Goal: Check status: Check status

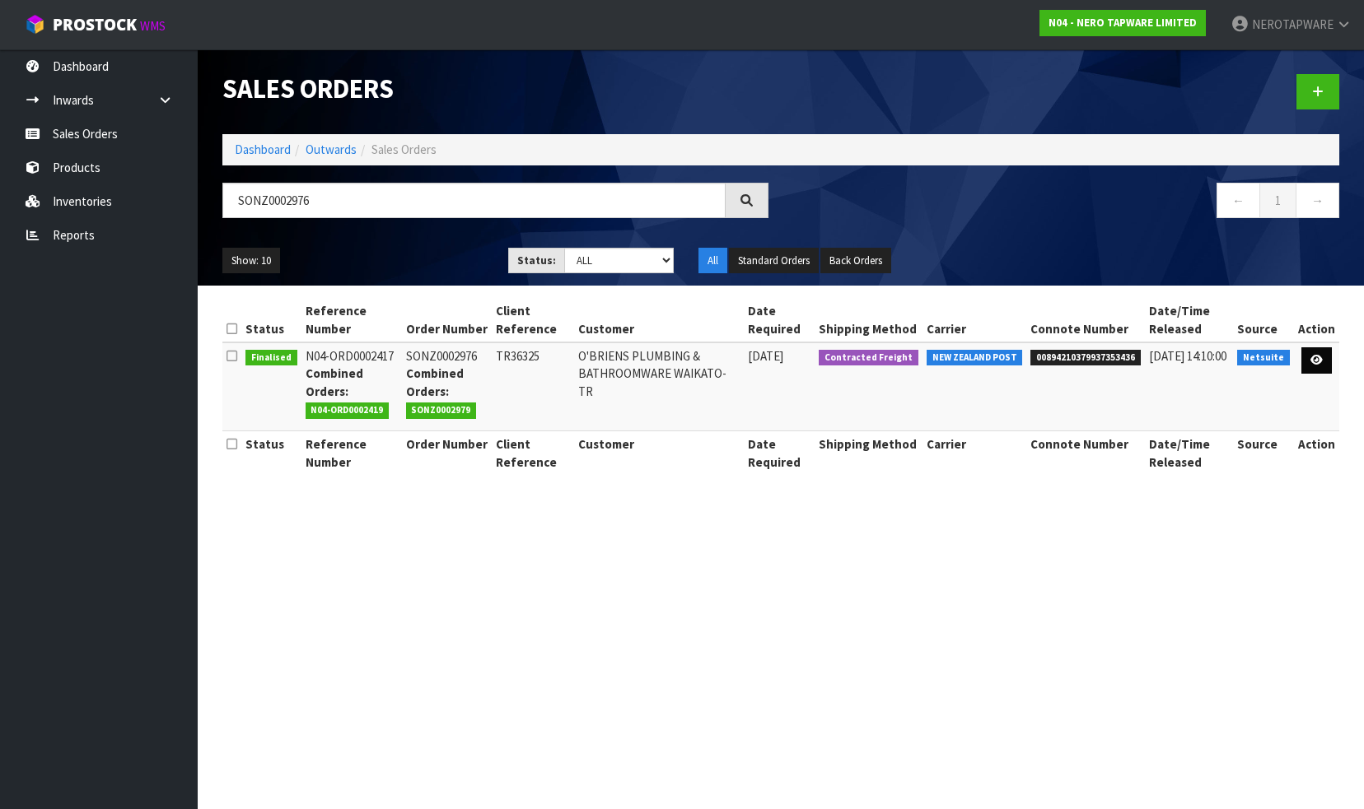
type input "SONZ0002976"
click at [1317, 355] on icon at bounding box center [1316, 360] width 12 height 11
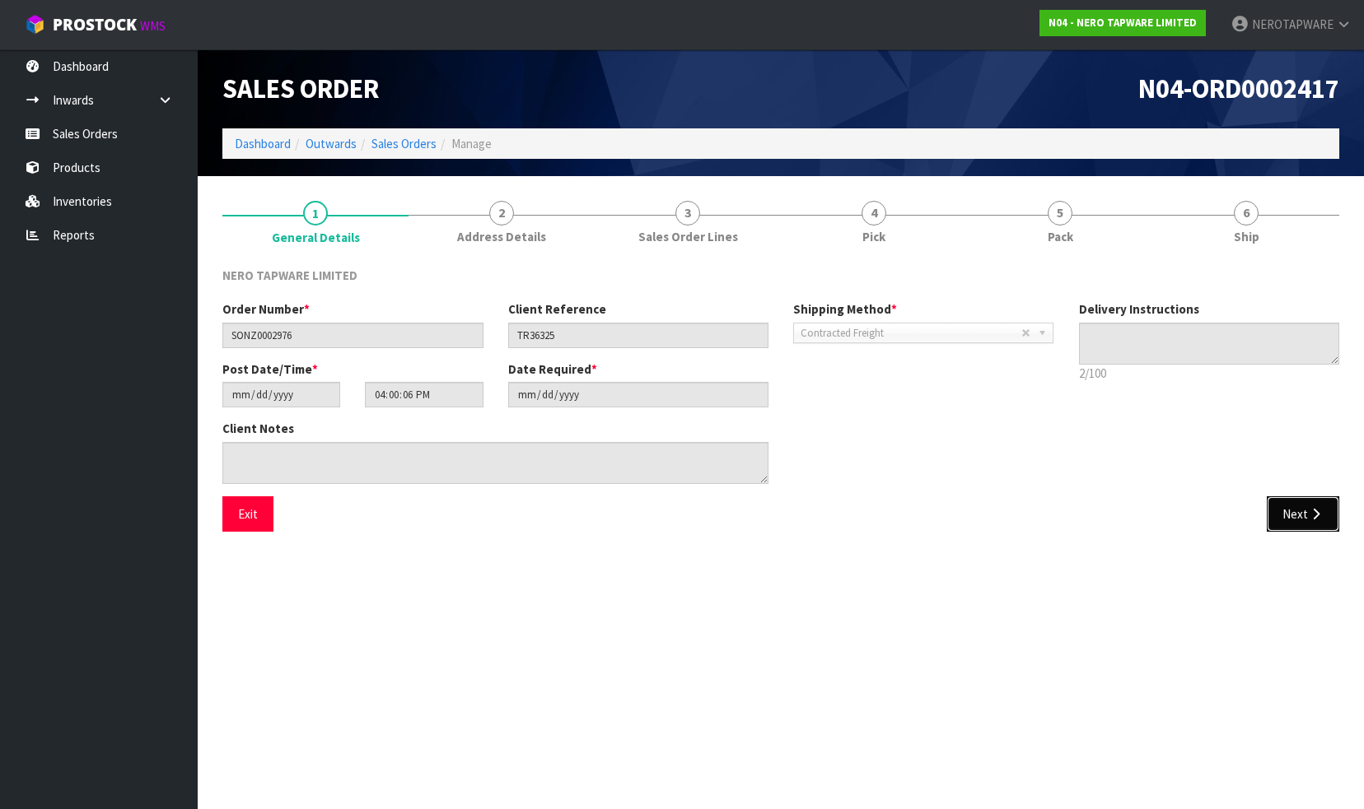
click at [1312, 524] on button "Next" at bounding box center [1302, 514] width 72 height 35
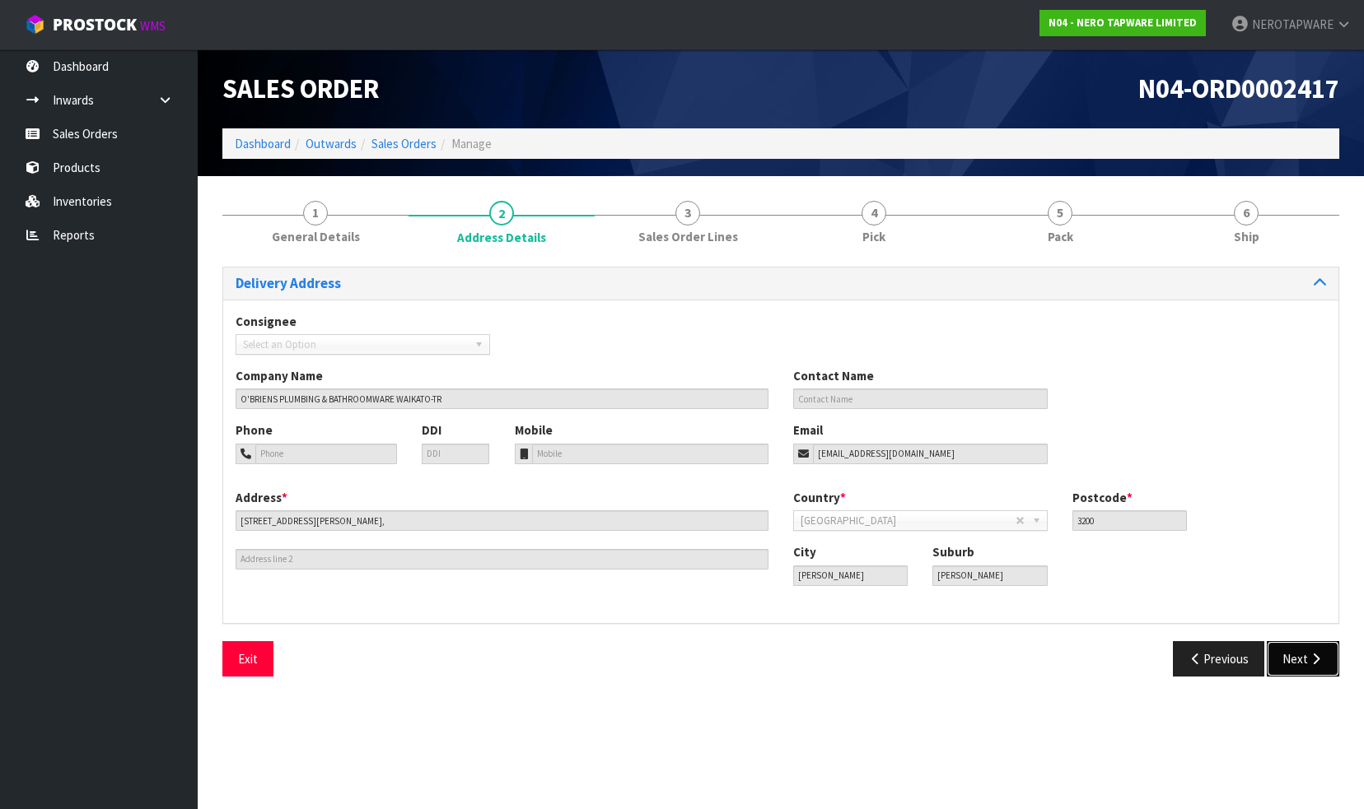
click at [1292, 660] on button "Next" at bounding box center [1302, 658] width 72 height 35
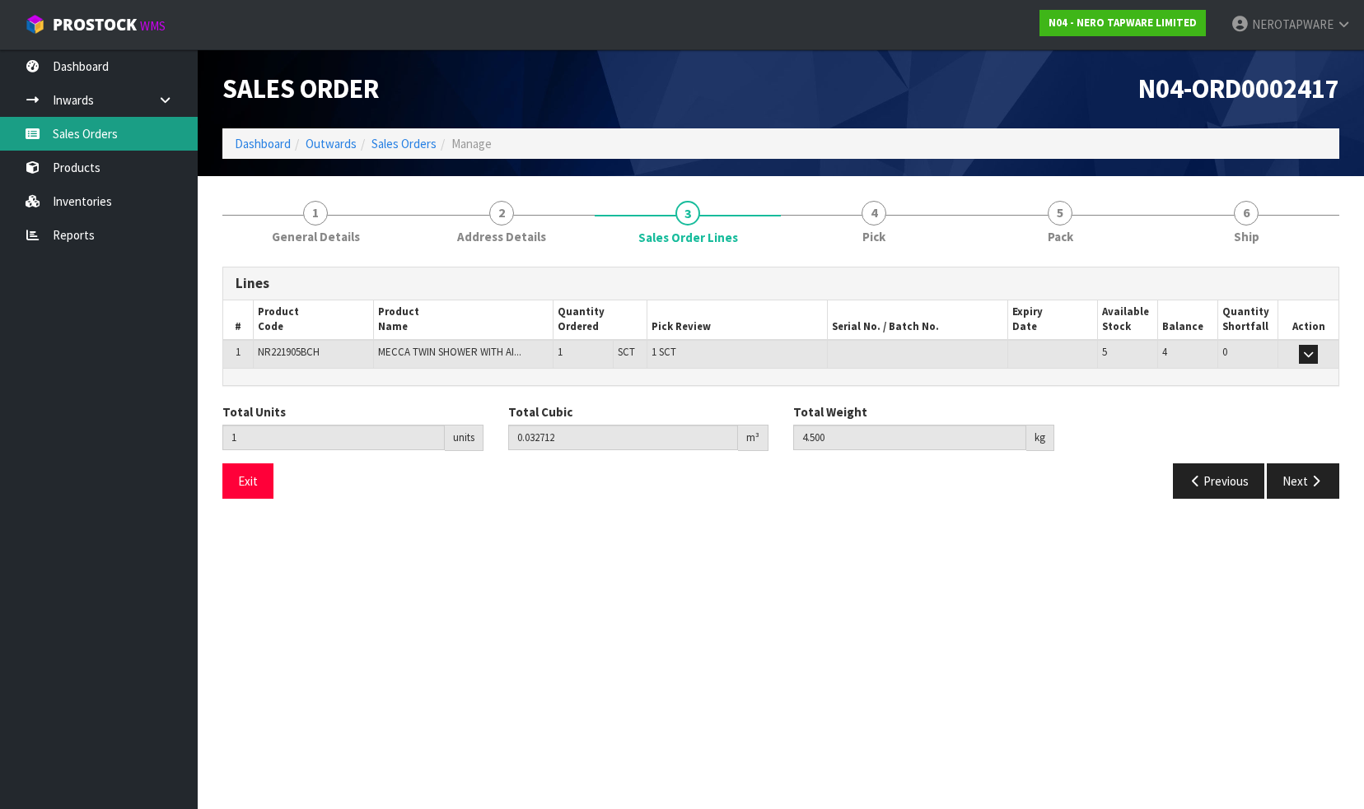
click at [81, 136] on link "Sales Orders" at bounding box center [99, 134] width 198 height 34
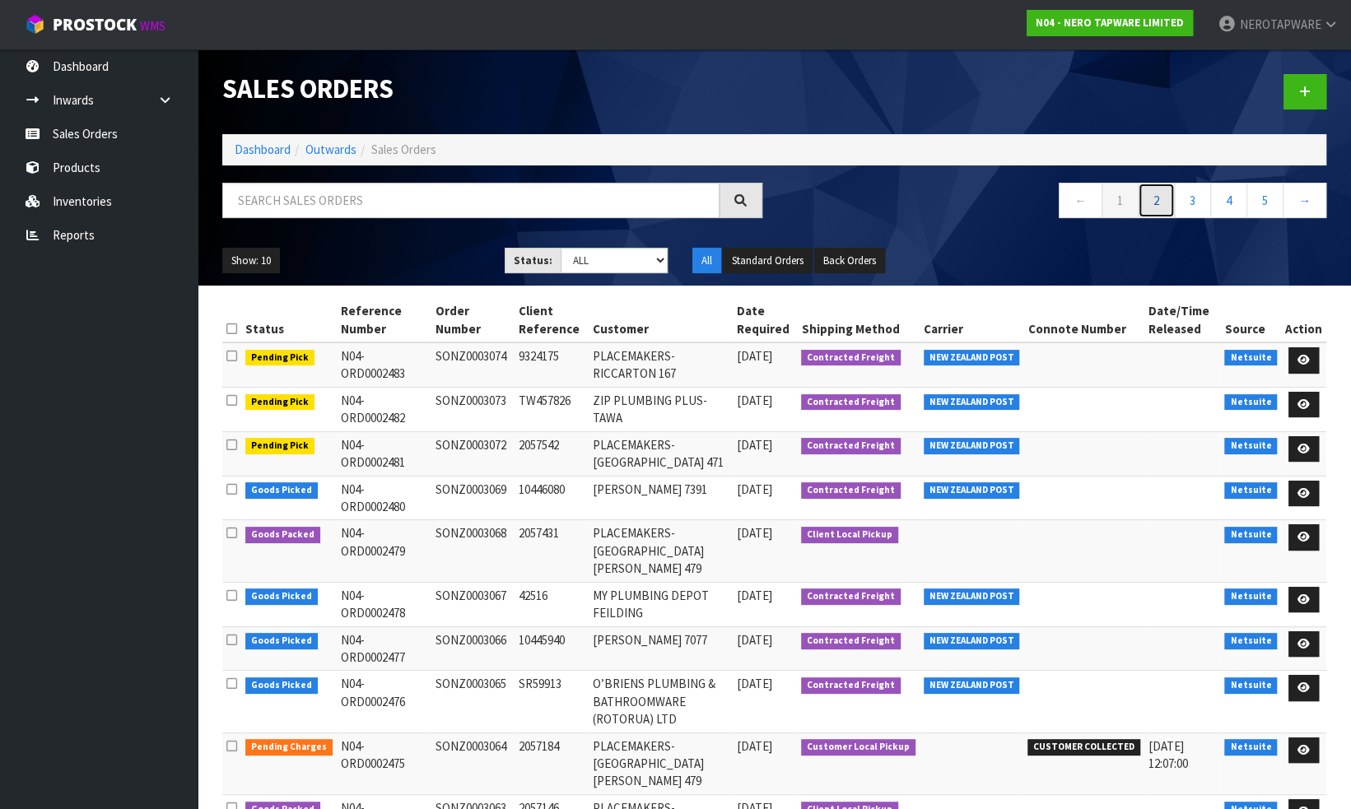
click at [1158, 203] on link "2" at bounding box center [1156, 200] width 37 height 35
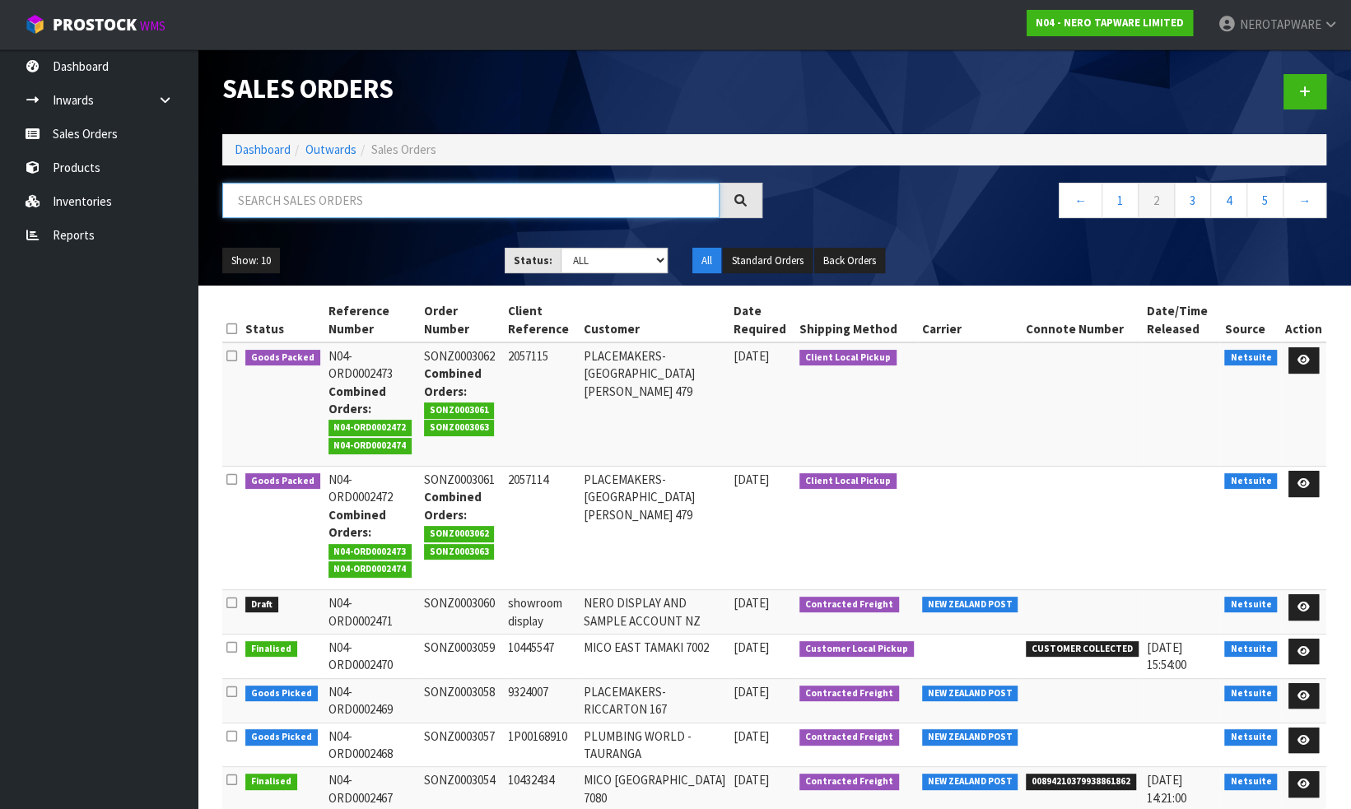
click at [306, 206] on input "text" at bounding box center [470, 200] width 497 height 35
paste input "SONZ0003040"
type input "SONZ0003040"
